Goal: Answer question/provide support: Answer question/provide support

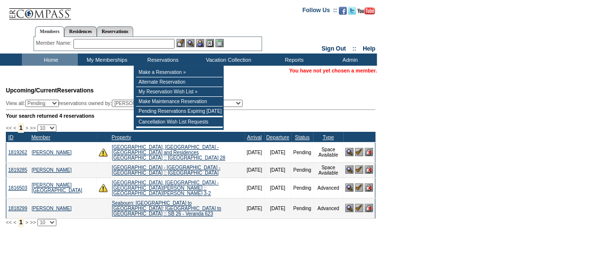
click at [157, 42] on input "text" at bounding box center [123, 44] width 101 height 10
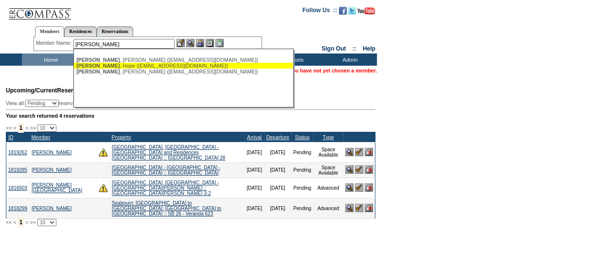
click at [150, 68] on div "Schroy , Hope (phgb@mac.com)" at bounding box center [183, 66] width 214 height 6
type input "Schroy, Hope (phgb@mac.com)"
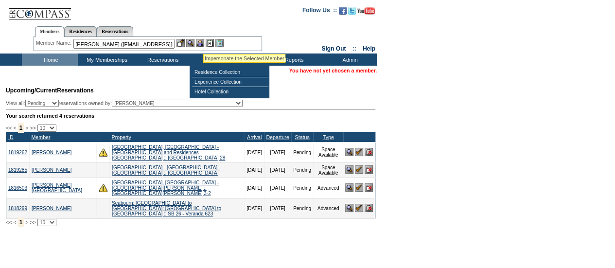
click at [201, 42] on img at bounding box center [200, 43] width 8 height 8
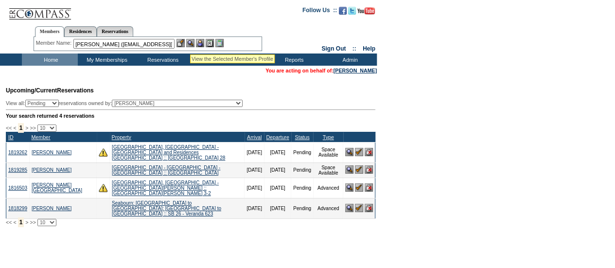
click at [192, 44] on img at bounding box center [190, 43] width 8 height 8
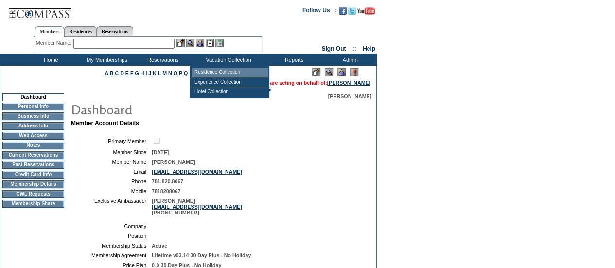
click at [215, 72] on td "Residence Collection" at bounding box center [230, 73] width 76 height 10
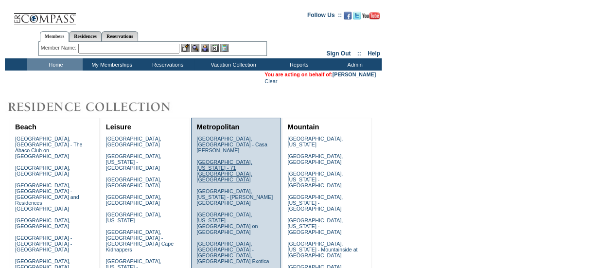
click at [230, 161] on link "Charleston, South Carolina - 71 Wentworth, Charleston" at bounding box center [223, 170] width 55 height 23
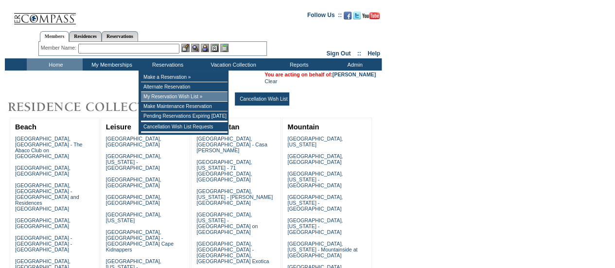
scroll to position [590, 0]
